Goal: Communication & Community: Participate in discussion

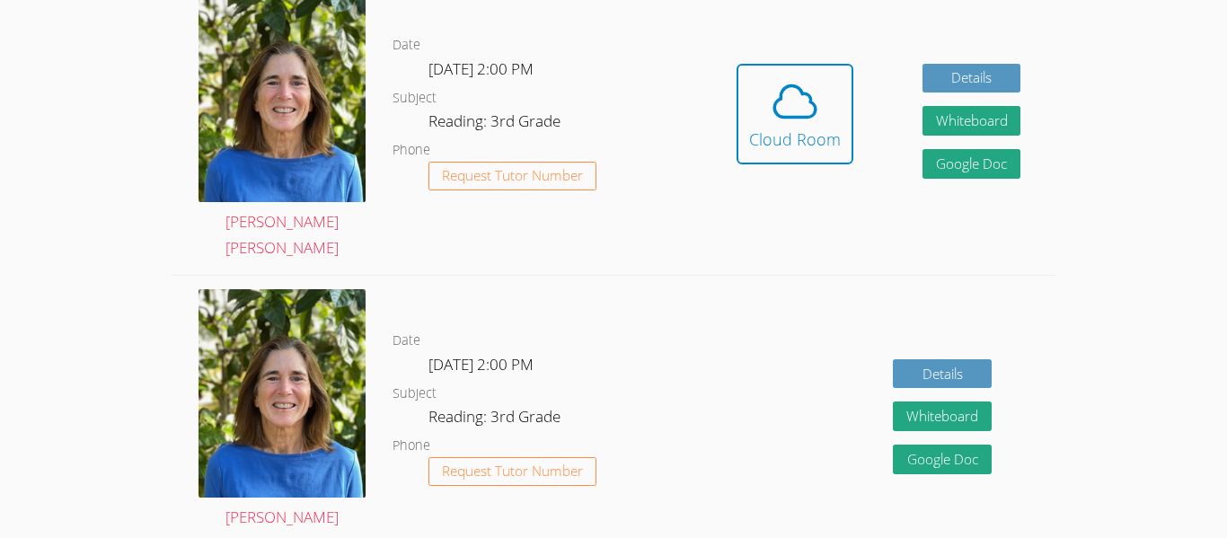
scroll to position [582, 0]
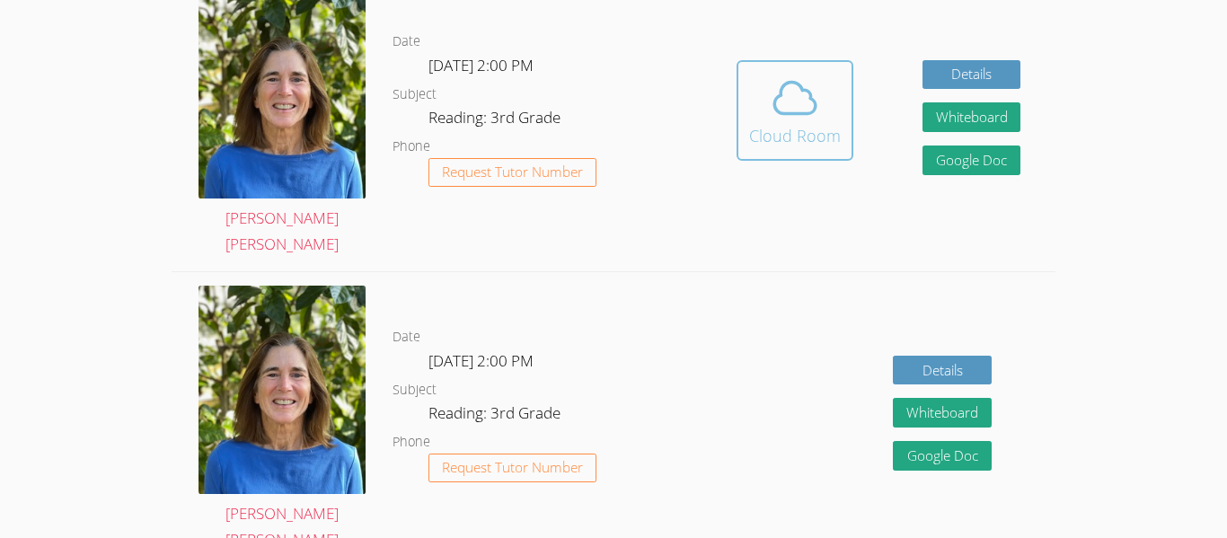
click at [801, 123] on div "Cloud Room" at bounding box center [795, 135] width 92 height 25
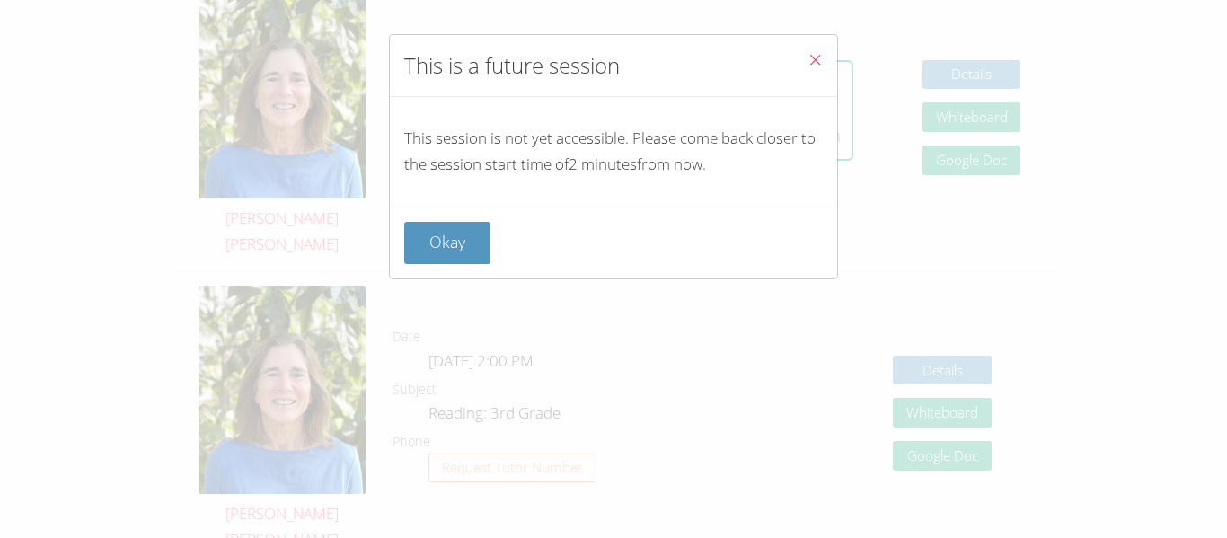
click at [804, 87] on button "Close" at bounding box center [815, 62] width 44 height 55
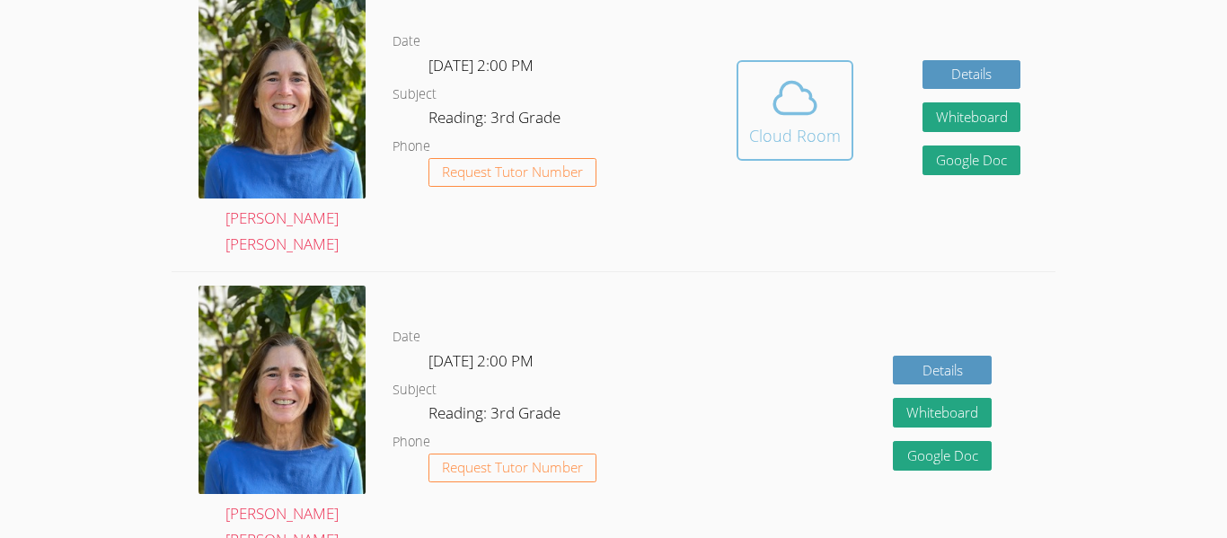
click at [782, 103] on icon at bounding box center [795, 98] width 50 height 50
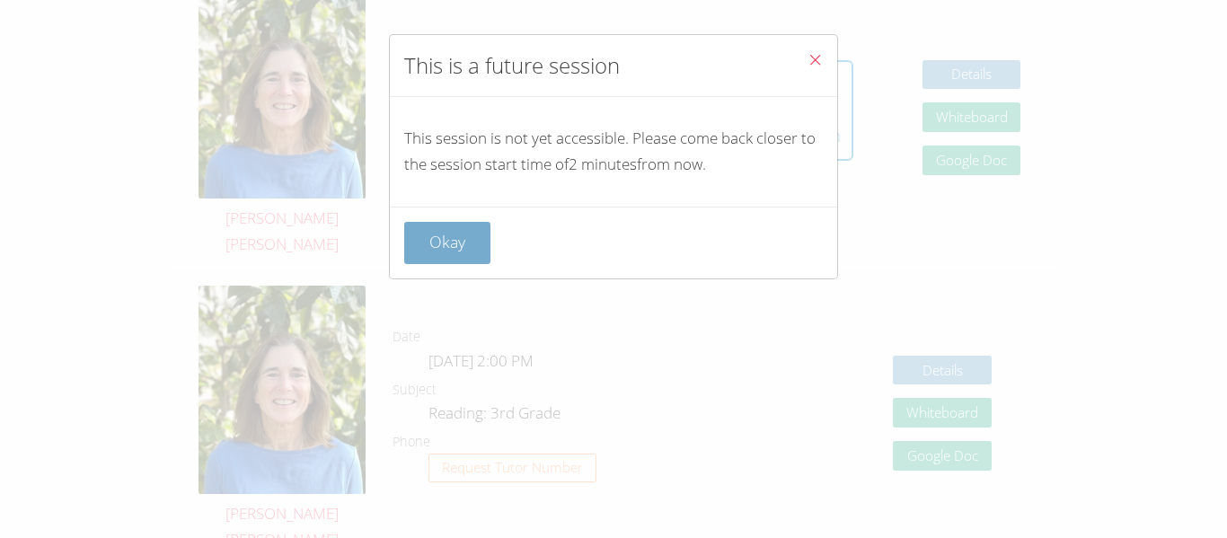
click at [456, 245] on button "Okay" at bounding box center [447, 243] width 86 height 42
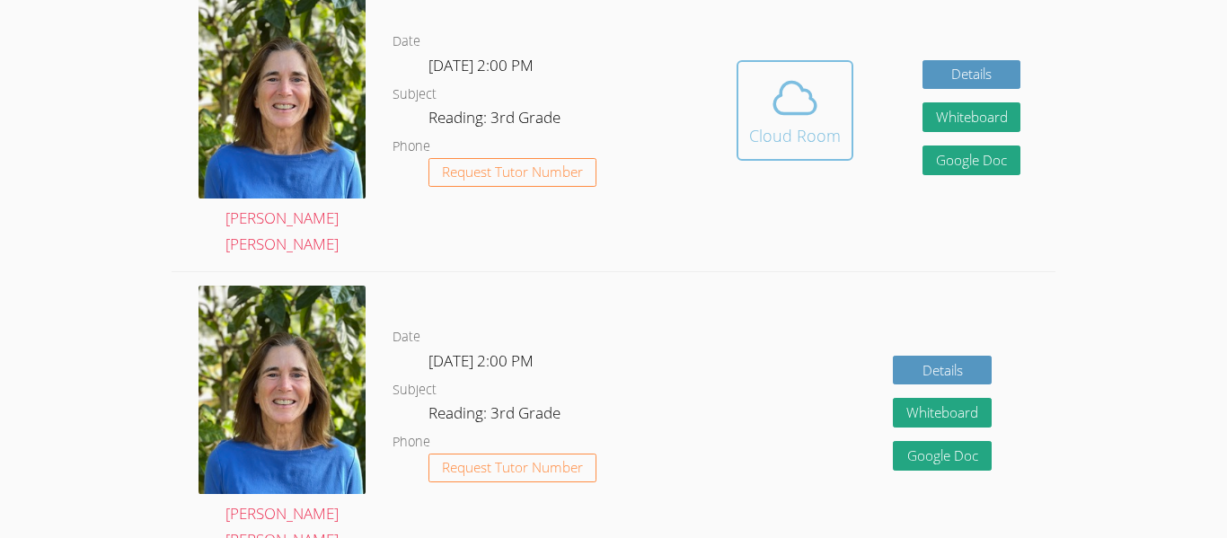
click at [809, 74] on icon at bounding box center [795, 98] width 50 height 50
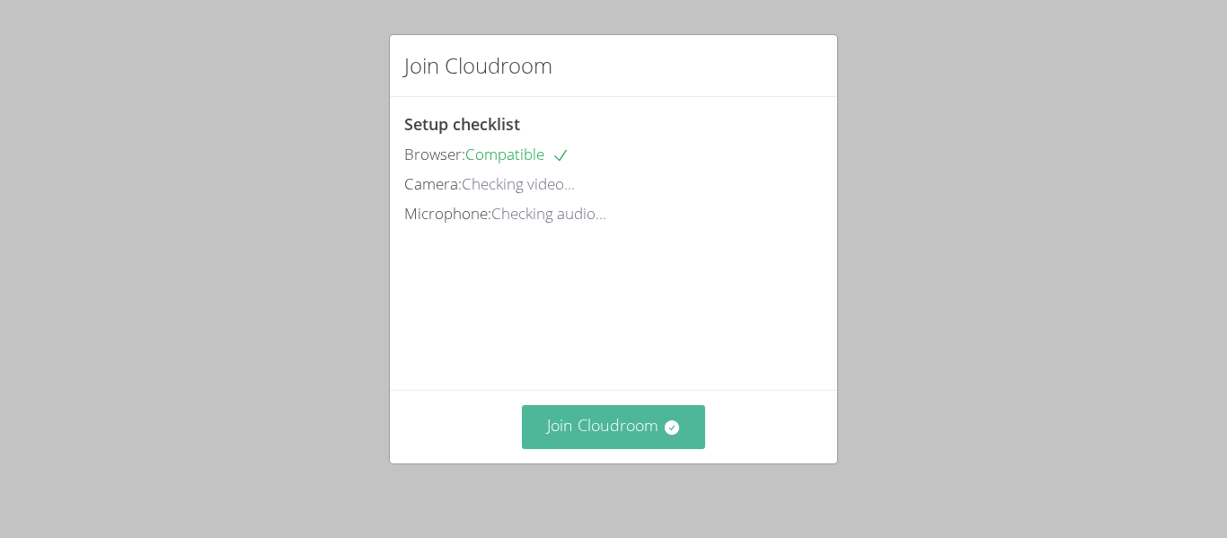
click at [644, 430] on button "Join Cloudroom" at bounding box center [614, 427] width 184 height 44
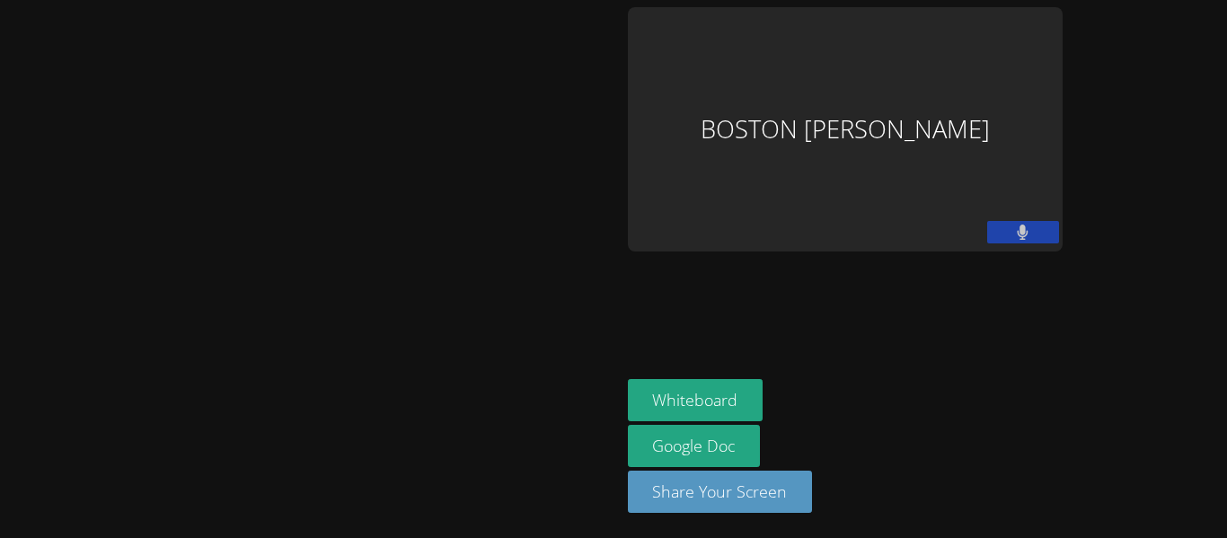
click at [614, 237] on div at bounding box center [310, 269] width 606 height 524
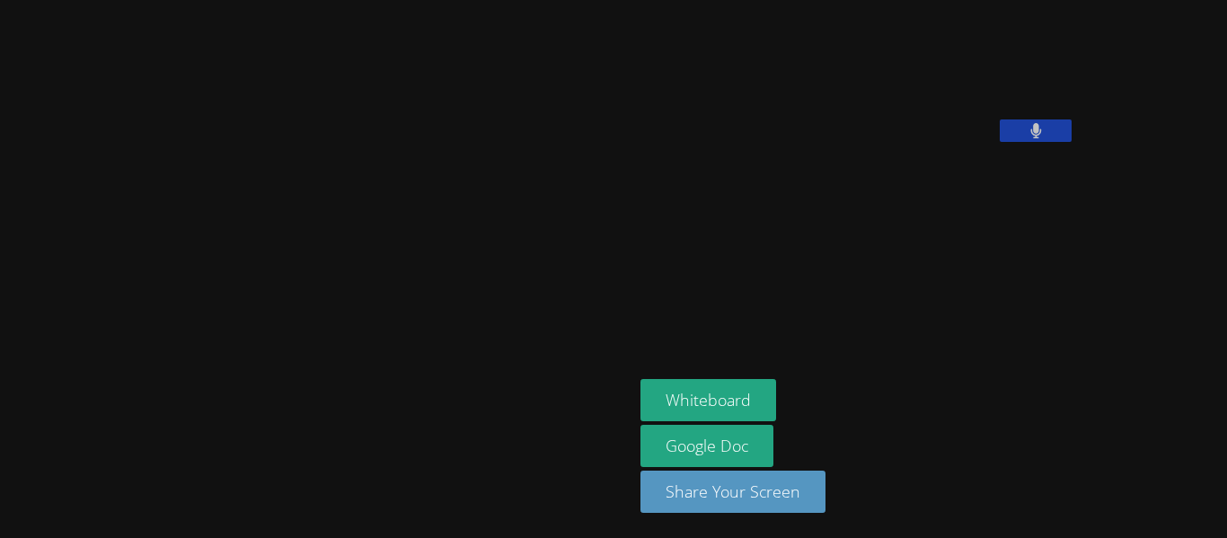
click at [503, 255] on div at bounding box center [316, 269] width 619 height 524
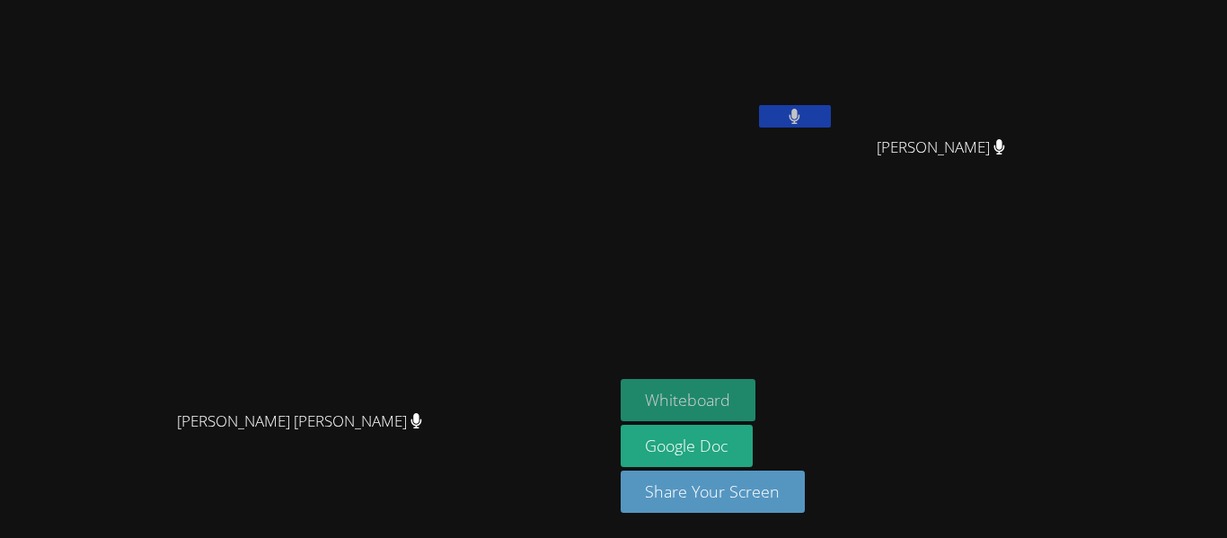
click at [756, 407] on button "Whiteboard" at bounding box center [689, 400] width 136 height 42
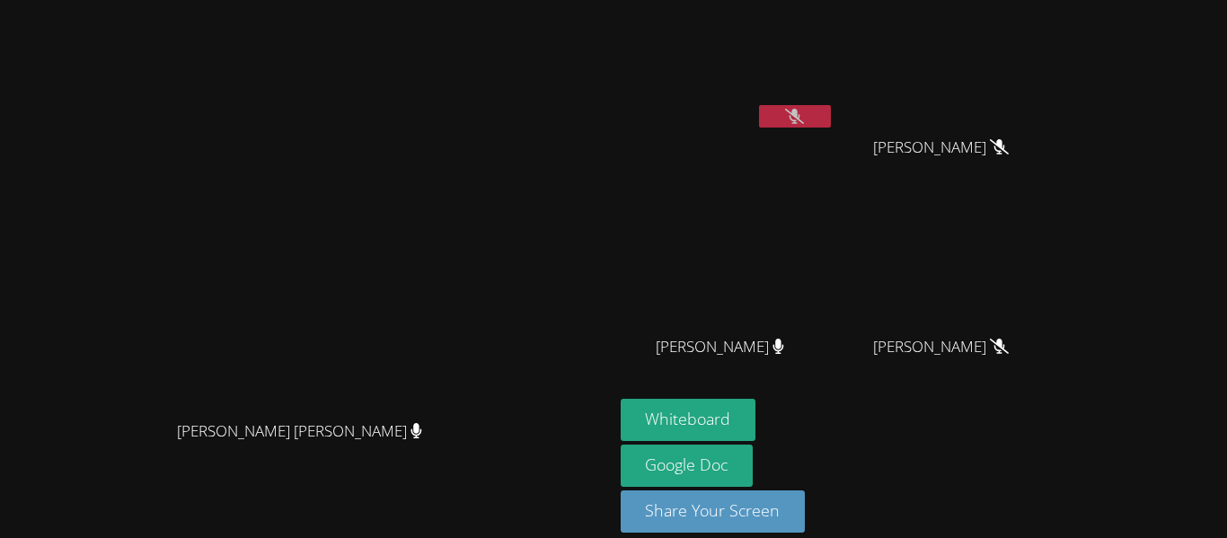
click at [831, 108] on button at bounding box center [795, 116] width 72 height 22
click at [831, 119] on button at bounding box center [795, 116] width 72 height 22
click at [804, 117] on icon at bounding box center [794, 116] width 19 height 15
click at [831, 117] on button at bounding box center [795, 116] width 72 height 22
click at [804, 118] on icon at bounding box center [794, 116] width 19 height 15
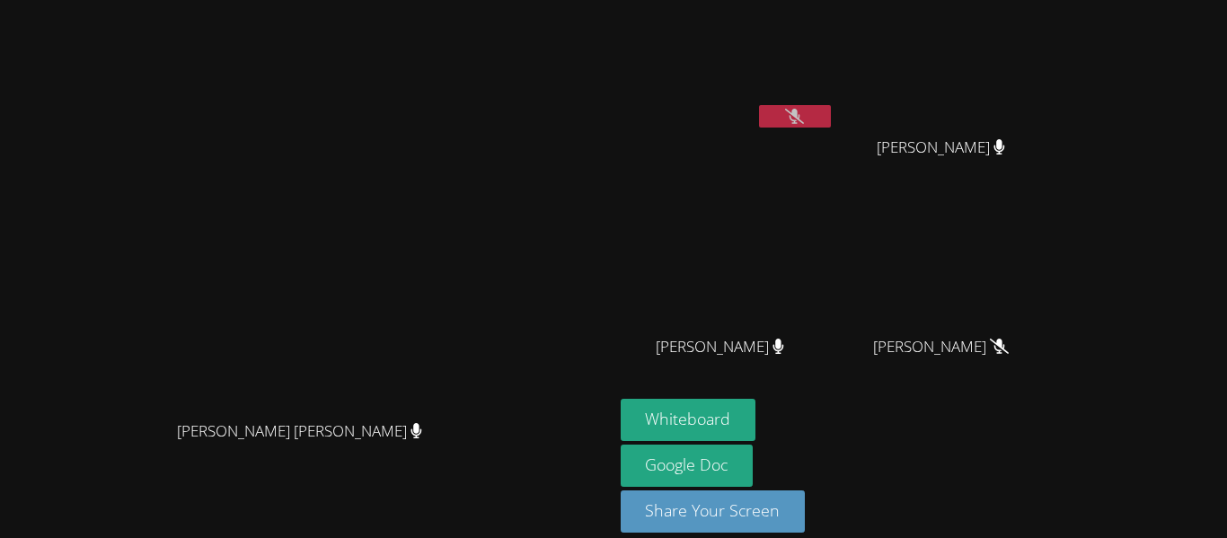
click at [831, 130] on div at bounding box center [795, 118] width 72 height 27
click at [831, 118] on button at bounding box center [795, 116] width 72 height 22
click at [831, 108] on button at bounding box center [795, 116] width 72 height 22
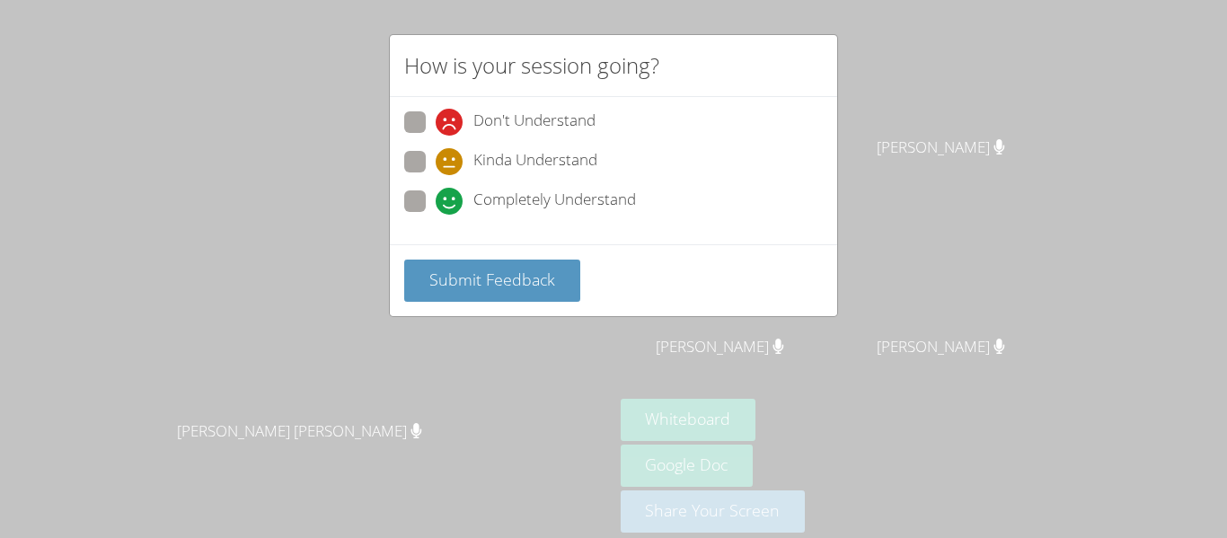
click at [436, 215] on span at bounding box center [436, 215] width 0 height 0
click at [436, 195] on input "Completely Understand" at bounding box center [443, 197] width 15 height 15
radio input "true"
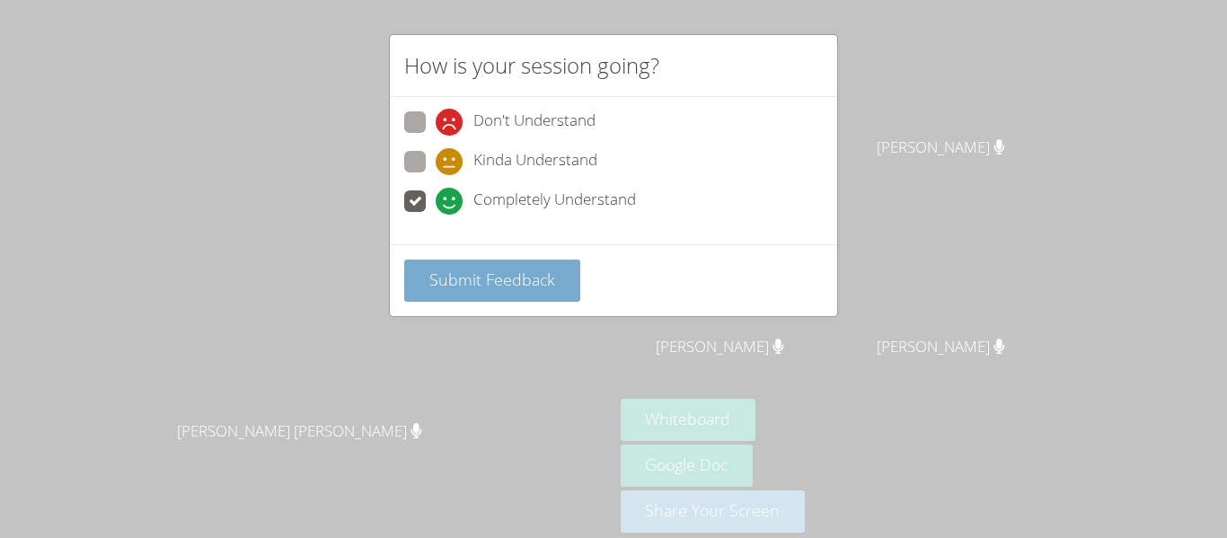
click at [481, 292] on button "Submit Feedback" at bounding box center [492, 281] width 176 height 42
